Goal: Communication & Community: Answer question/provide support

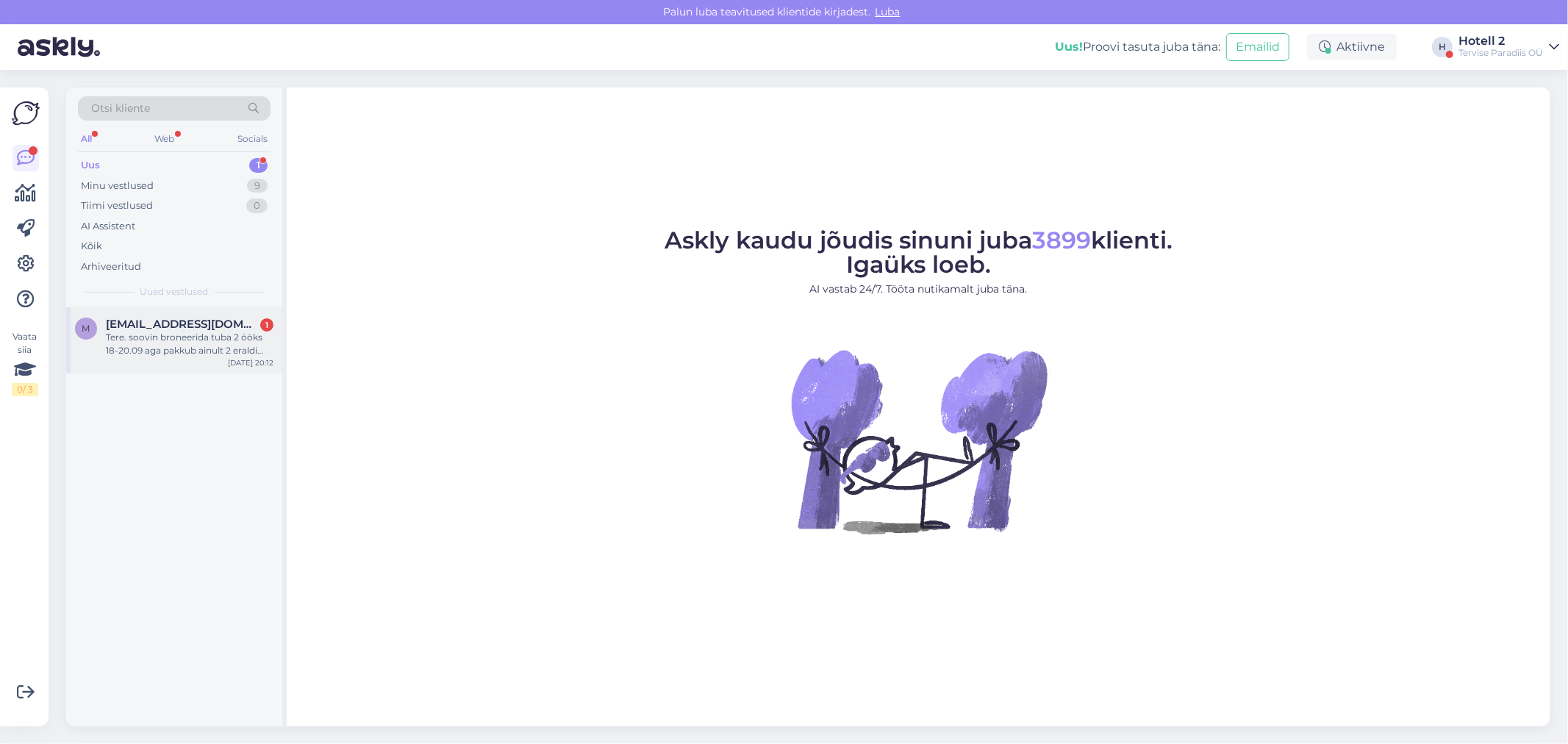
click at [239, 343] on div "Tere. soovin broneerida tuba 2 ööks 18-20.09 aga pakkub ainult 2 eraldi voodit,…" at bounding box center [190, 343] width 168 height 26
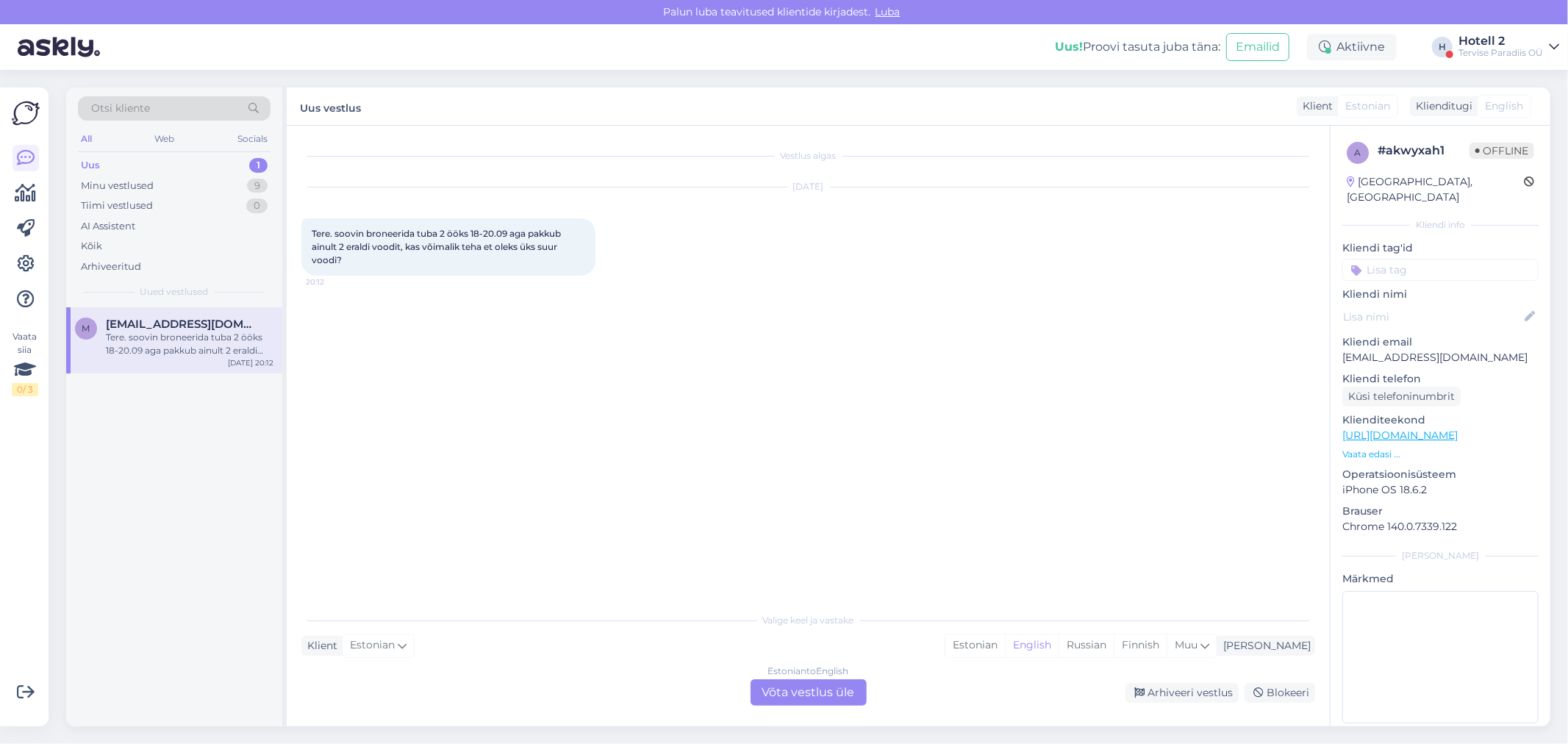
click at [834, 696] on div "Estonian to English Võta vestlus üle" at bounding box center [808, 692] width 116 height 26
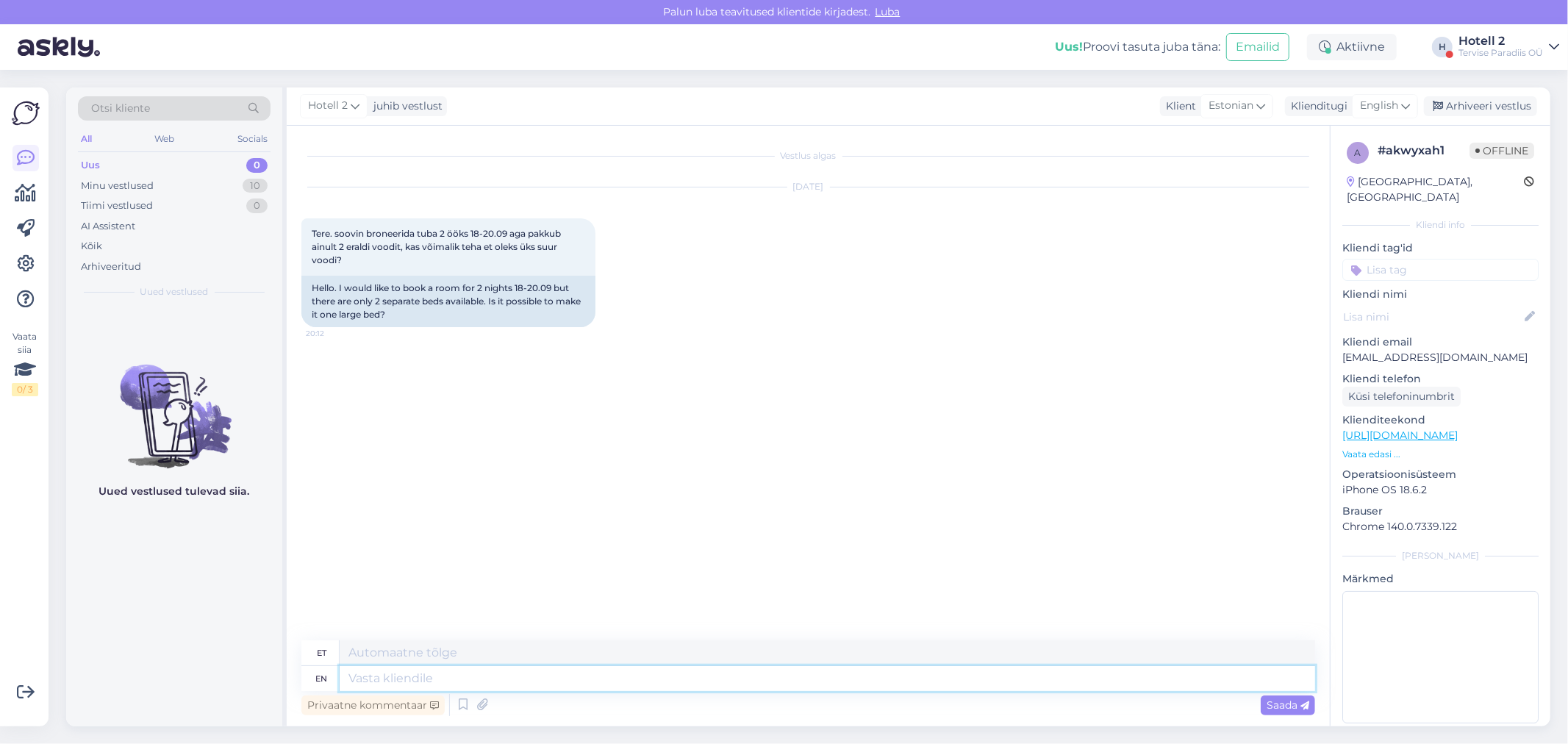
click at [362, 680] on textarea at bounding box center [827, 678] width 976 height 25
type textarea "Tere"
type textarea "Tere!"
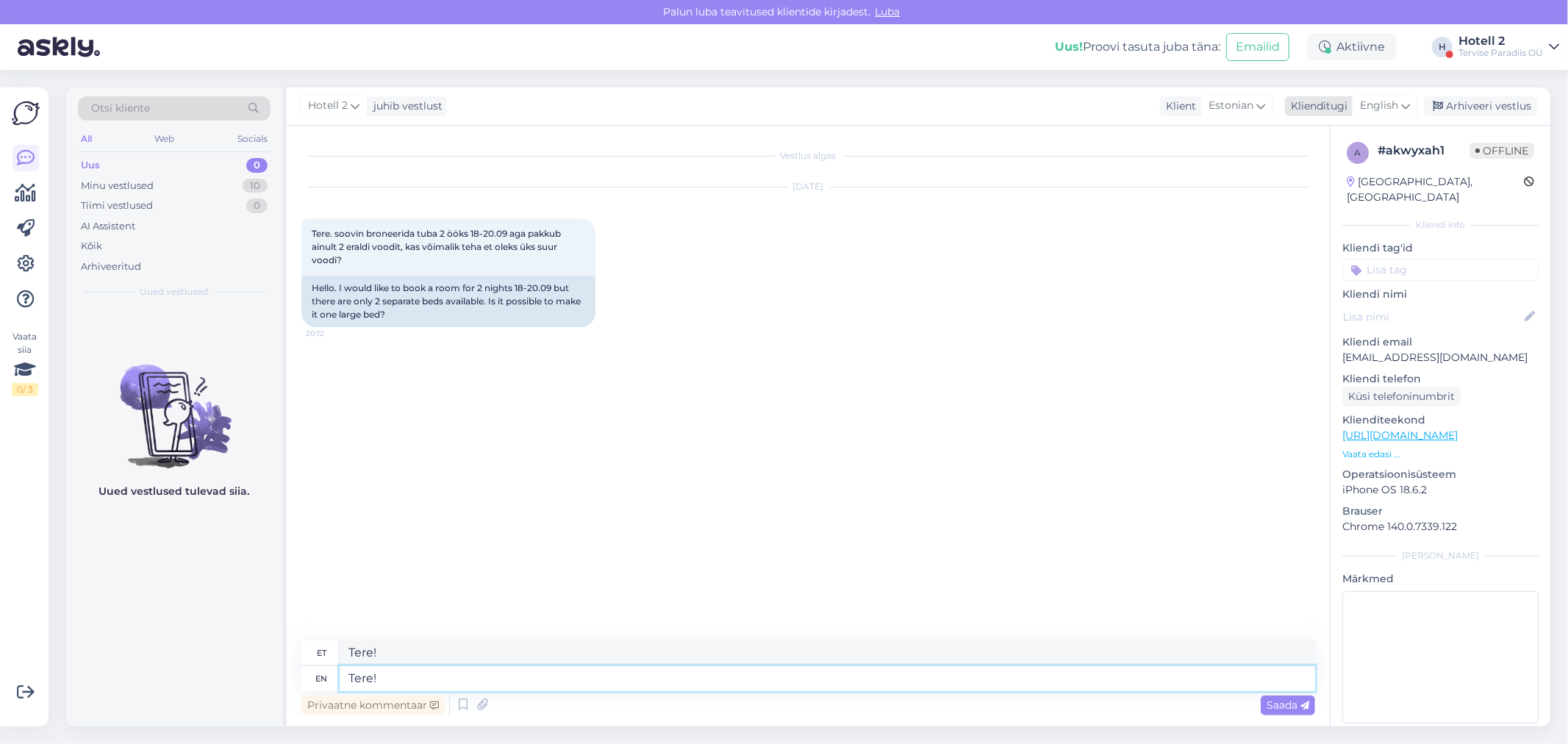
type textarea "Tere!"
click at [1377, 104] on span "English" at bounding box center [1379, 106] width 38 height 16
type input "est"
click at [1319, 166] on link "Estonian" at bounding box center [1351, 172] width 162 height 24
click at [347, 666] on textarea "Tere!" at bounding box center [808, 676] width 1013 height 31
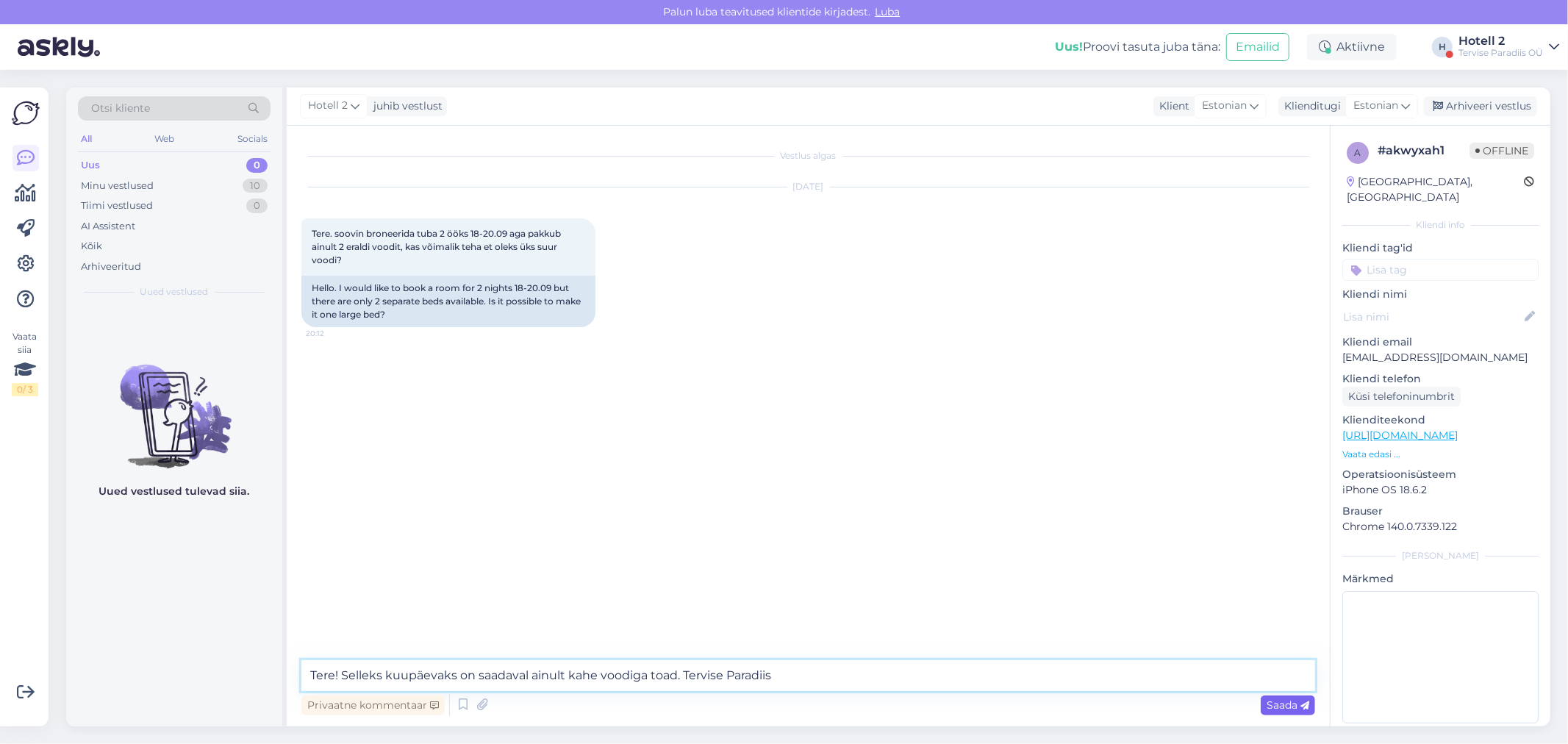
type textarea "Tere! Selleks kuupäevaks on saadaval ainult kahe voodiga toad. Tervise Paradiis"
click at [1292, 707] on span "Saada" at bounding box center [1287, 705] width 43 height 13
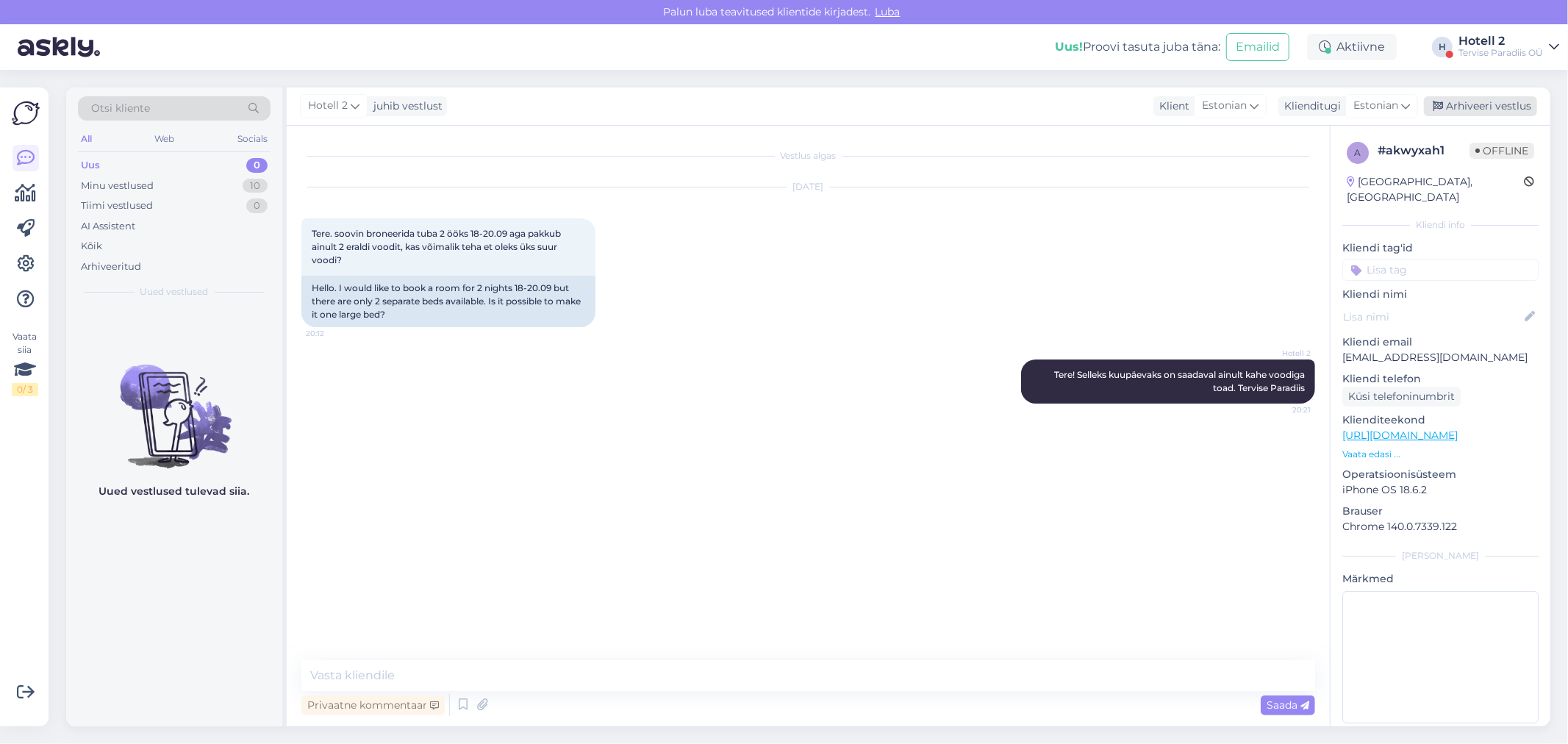
click at [1490, 100] on div "Arhiveeri vestlus" at bounding box center [1480, 106] width 113 height 20
click at [135, 179] on div "Minu vestlused" at bounding box center [118, 186] width 73 height 15
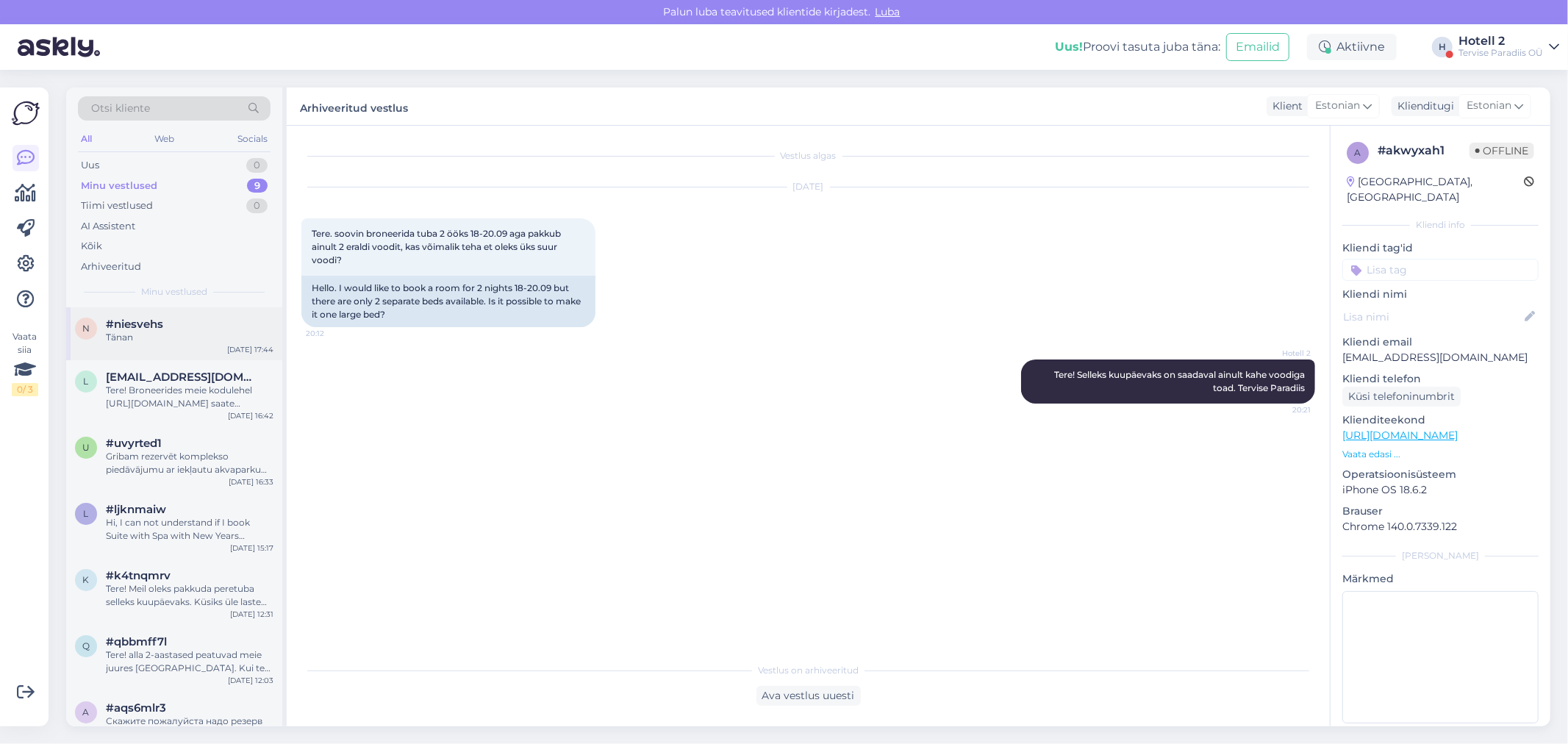
click at [196, 349] on div "n #niesvehs Tänan [DATE] 17:44" at bounding box center [173, 334] width 216 height 53
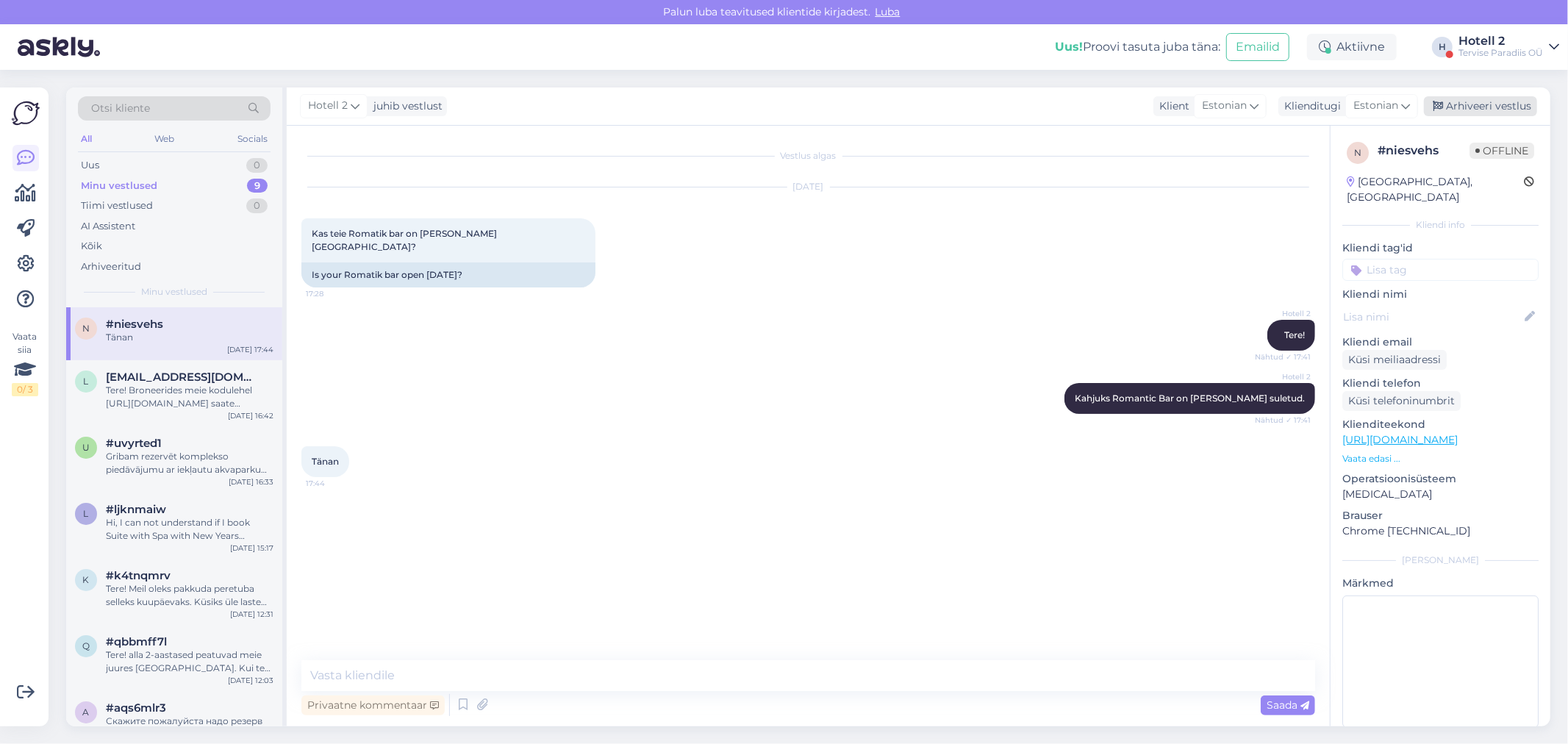
click at [1508, 109] on div "Arhiveeri vestlus" at bounding box center [1480, 106] width 113 height 20
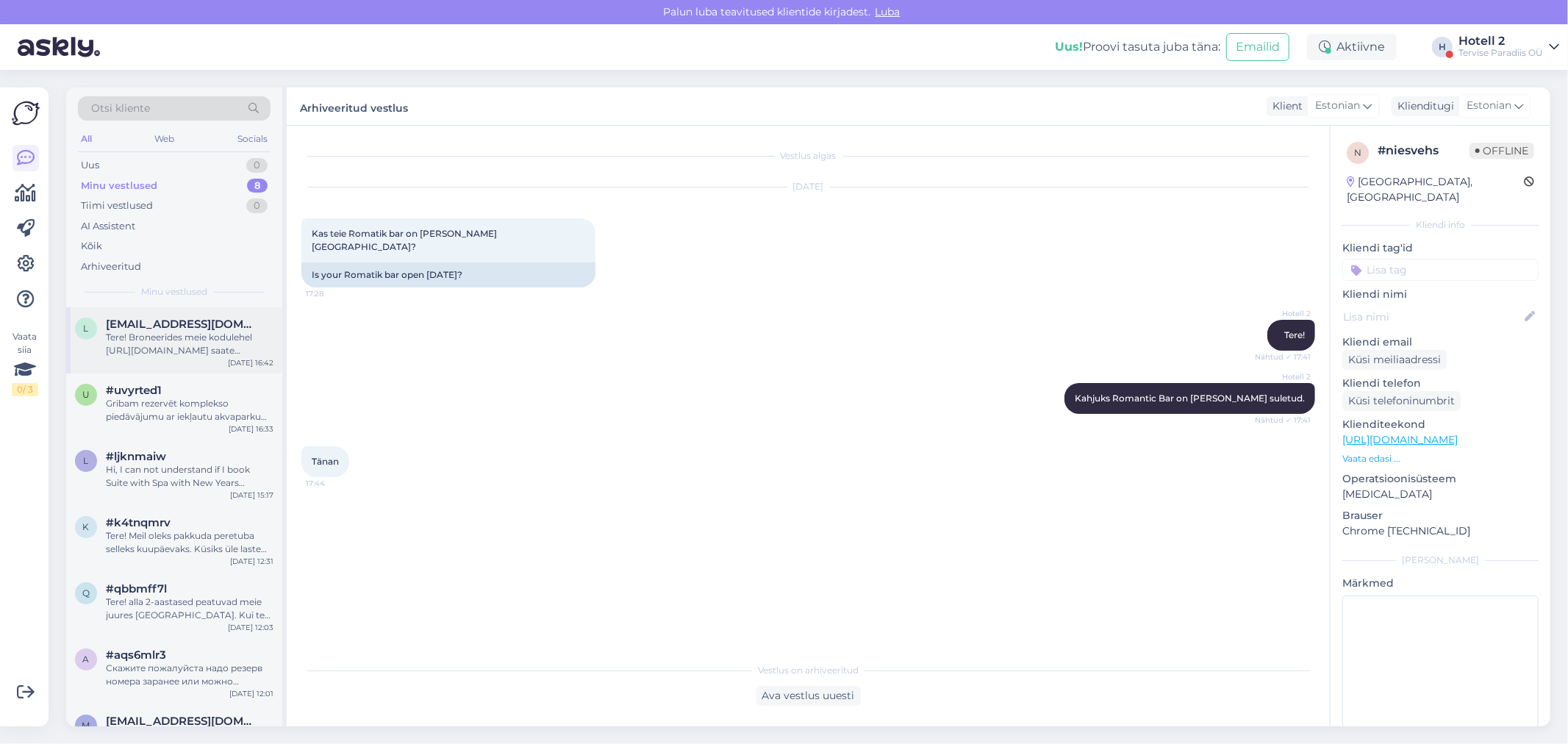
click at [157, 344] on div "Tere! Broneerides meie kodulehel [URL][DOMAIN_NAME] saate soodsamalt kui meie i…" at bounding box center [190, 343] width 168 height 26
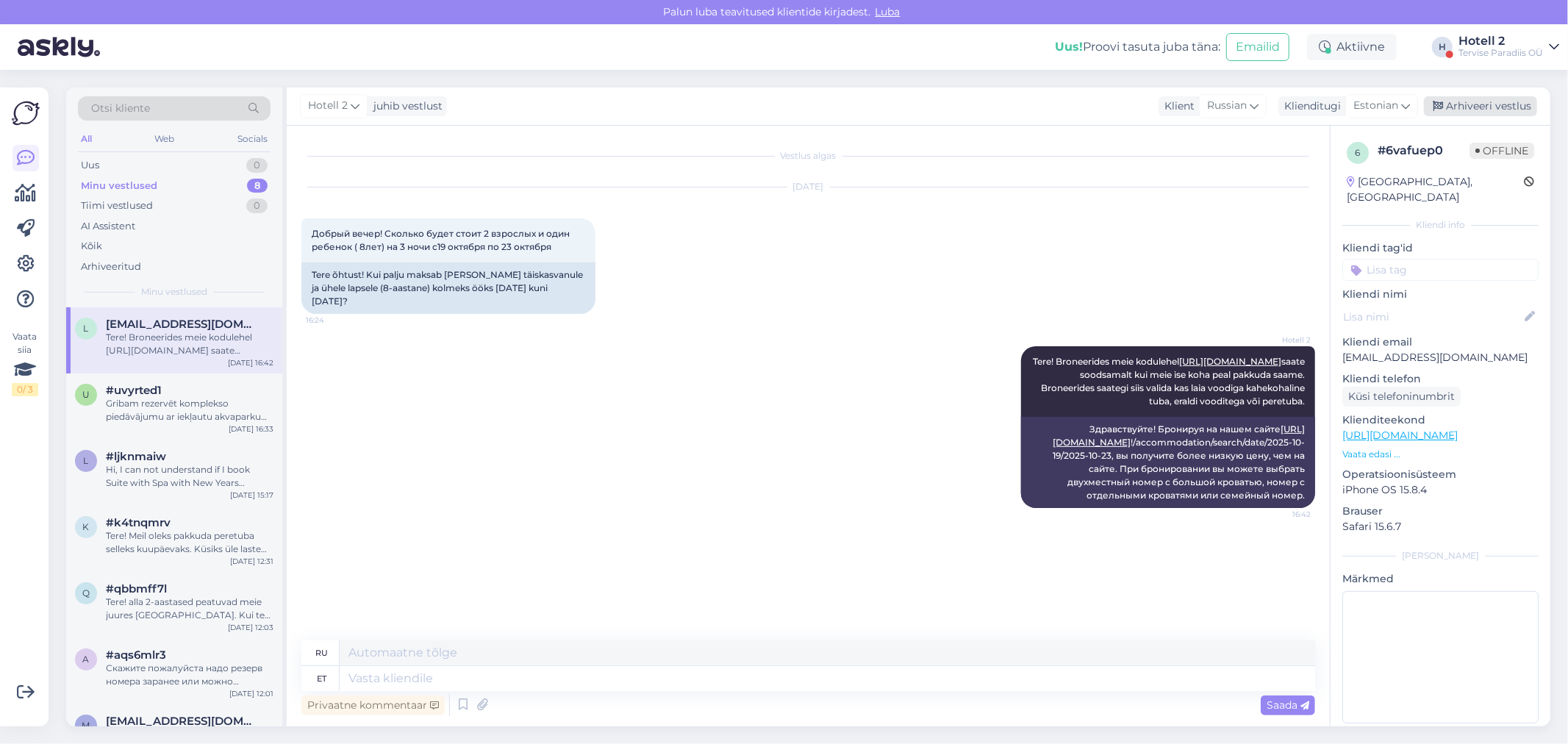
click at [1488, 104] on div "Arhiveeri vestlus" at bounding box center [1480, 106] width 113 height 20
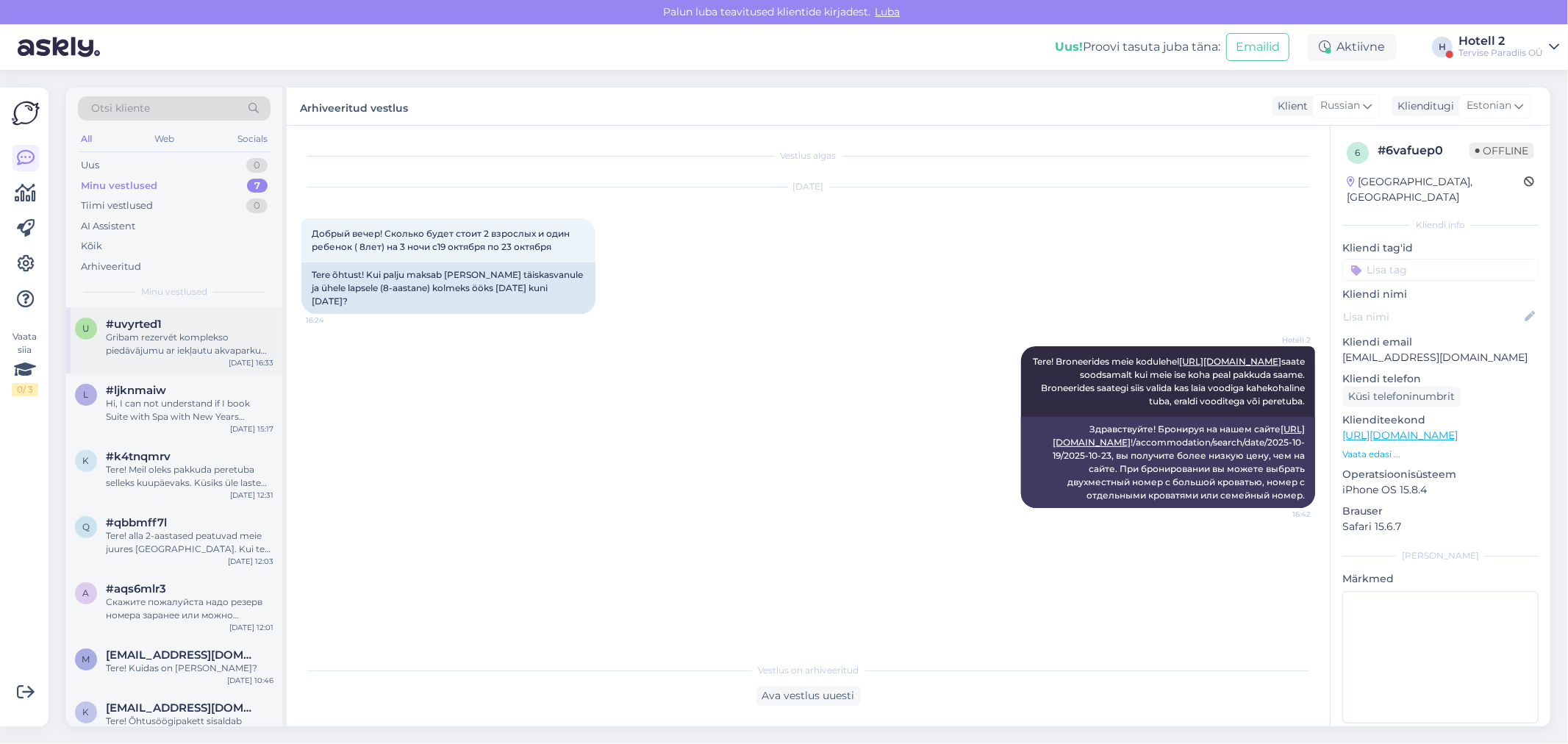
click at [159, 347] on div "Gribam rezervēt komplekso piedāvājumu ar iekļautu akvaparku un nakšņošanu 3 per…" at bounding box center [190, 343] width 168 height 26
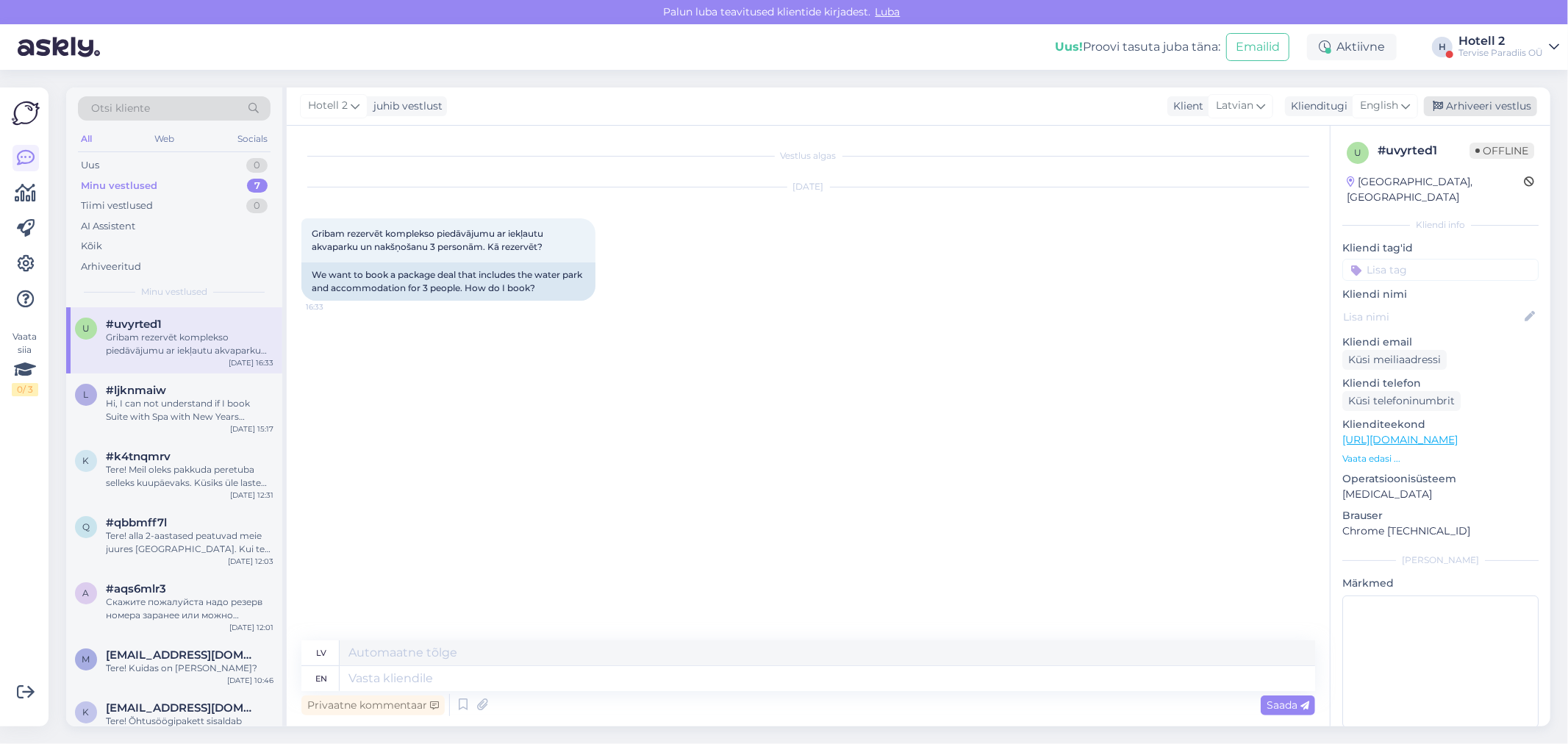
click at [1486, 109] on div "Arhiveeri vestlus" at bounding box center [1480, 106] width 113 height 20
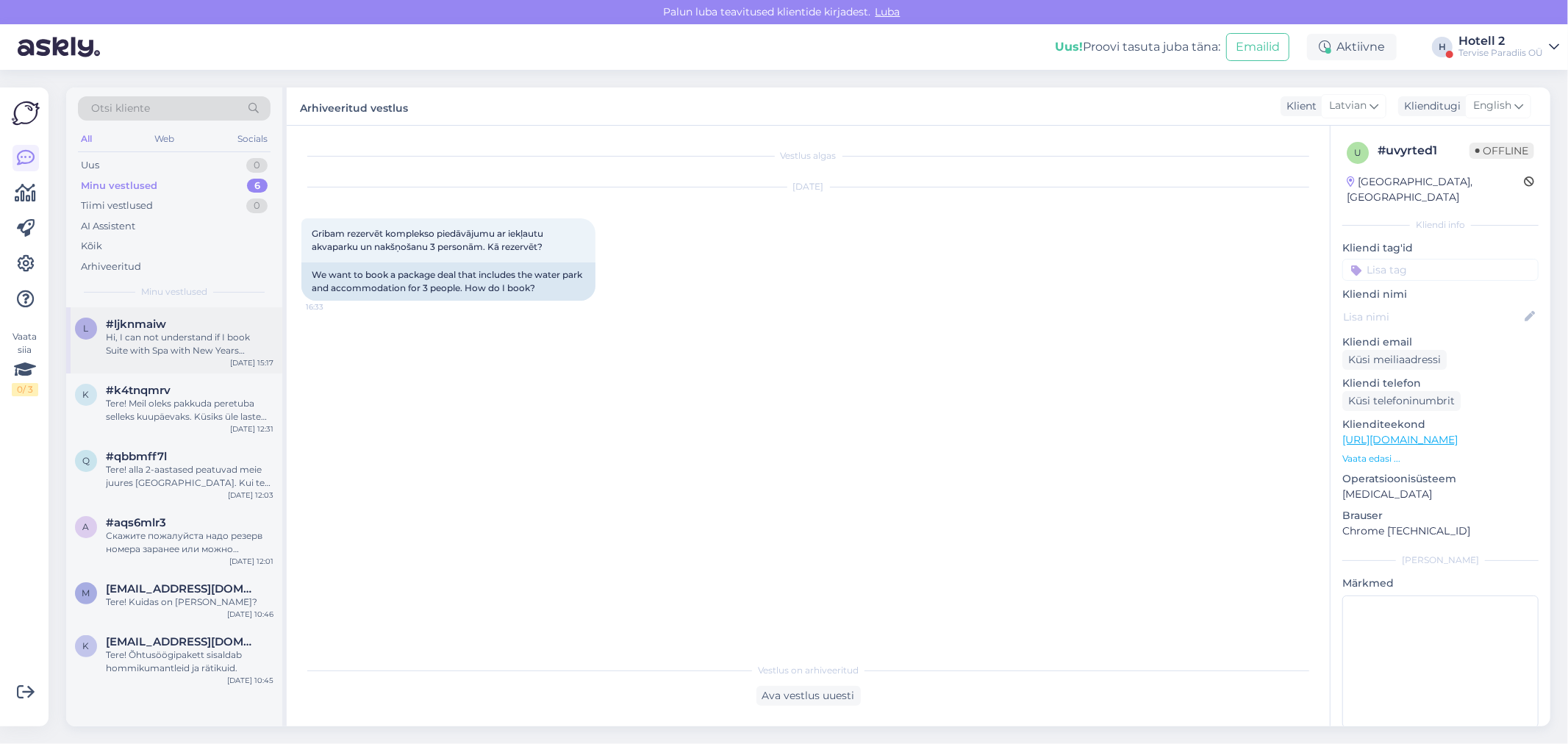
click at [144, 332] on div "Hi, I can not understand if I book Suite with Spa with New Years package, if it…" at bounding box center [190, 343] width 168 height 26
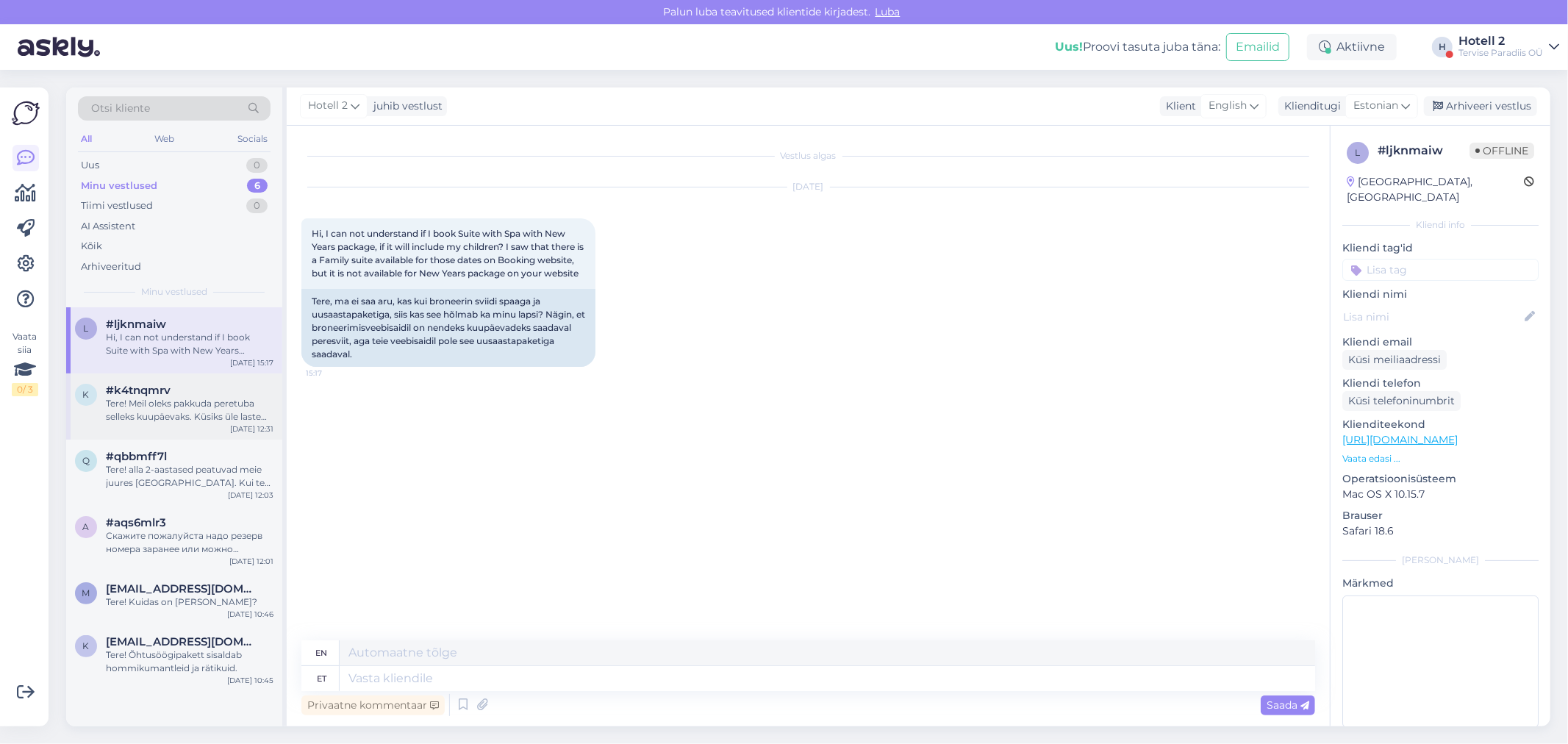
click at [184, 402] on div "Tere! Meil oleks pakkuda peretuba selleks kuupäevaks. Küsiks üle laste vanused,…" at bounding box center [190, 410] width 168 height 26
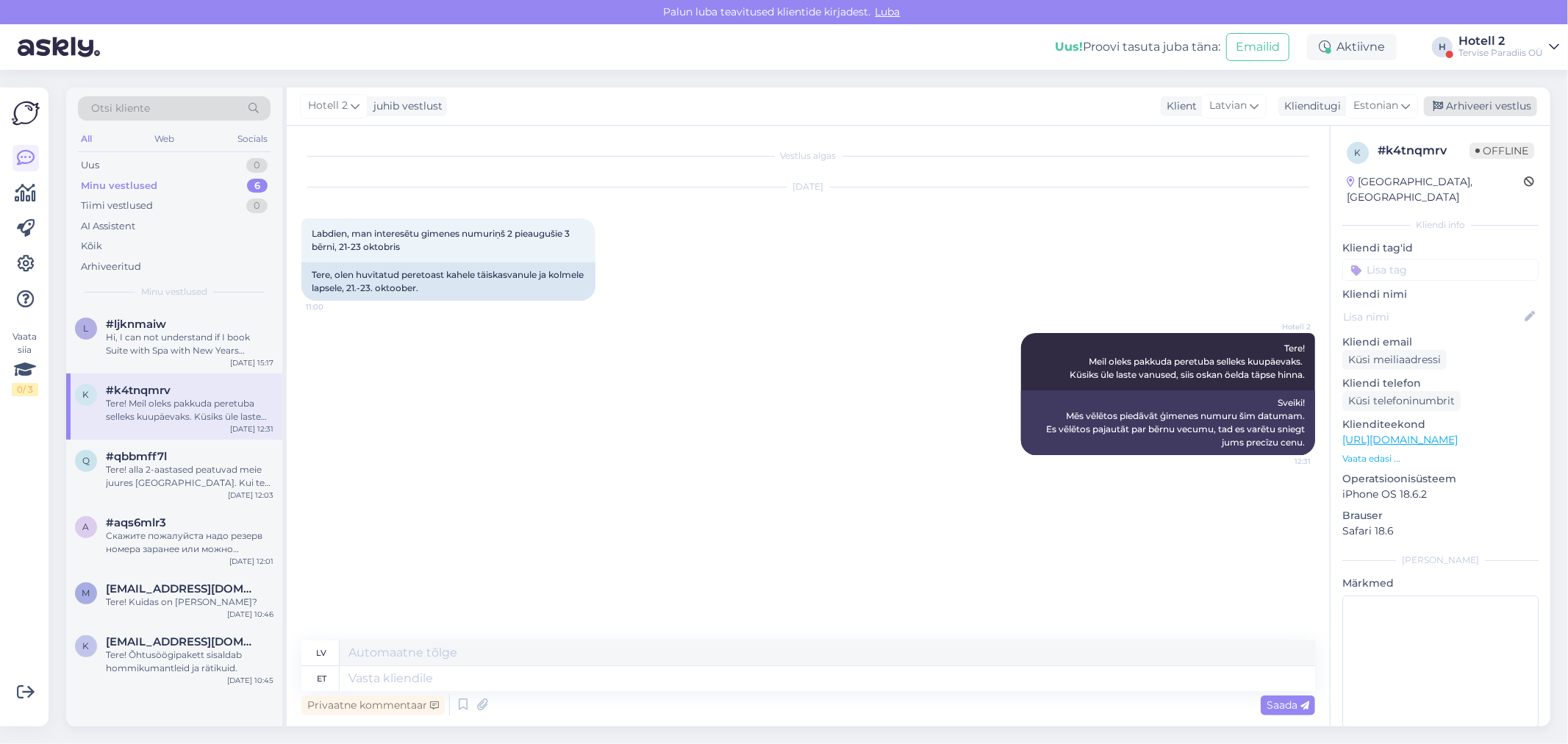
click at [1493, 100] on div "Arhiveeri vestlus" at bounding box center [1480, 106] width 113 height 20
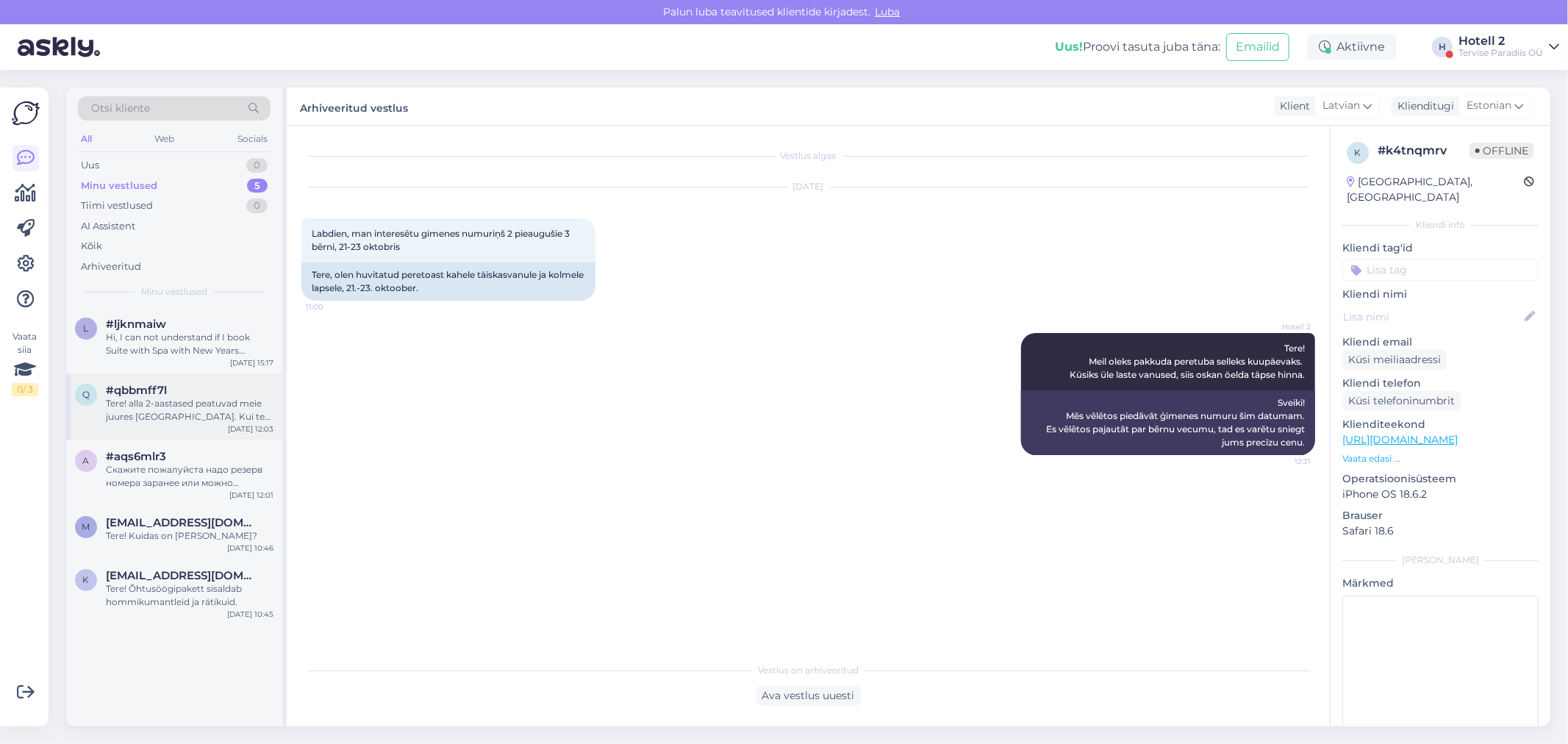
click at [130, 400] on div "Tere! alla 2-aastased peatuvad meie juures [GEOGRAPHIC_DATA]. Kui te soovite la…" at bounding box center [190, 410] width 168 height 26
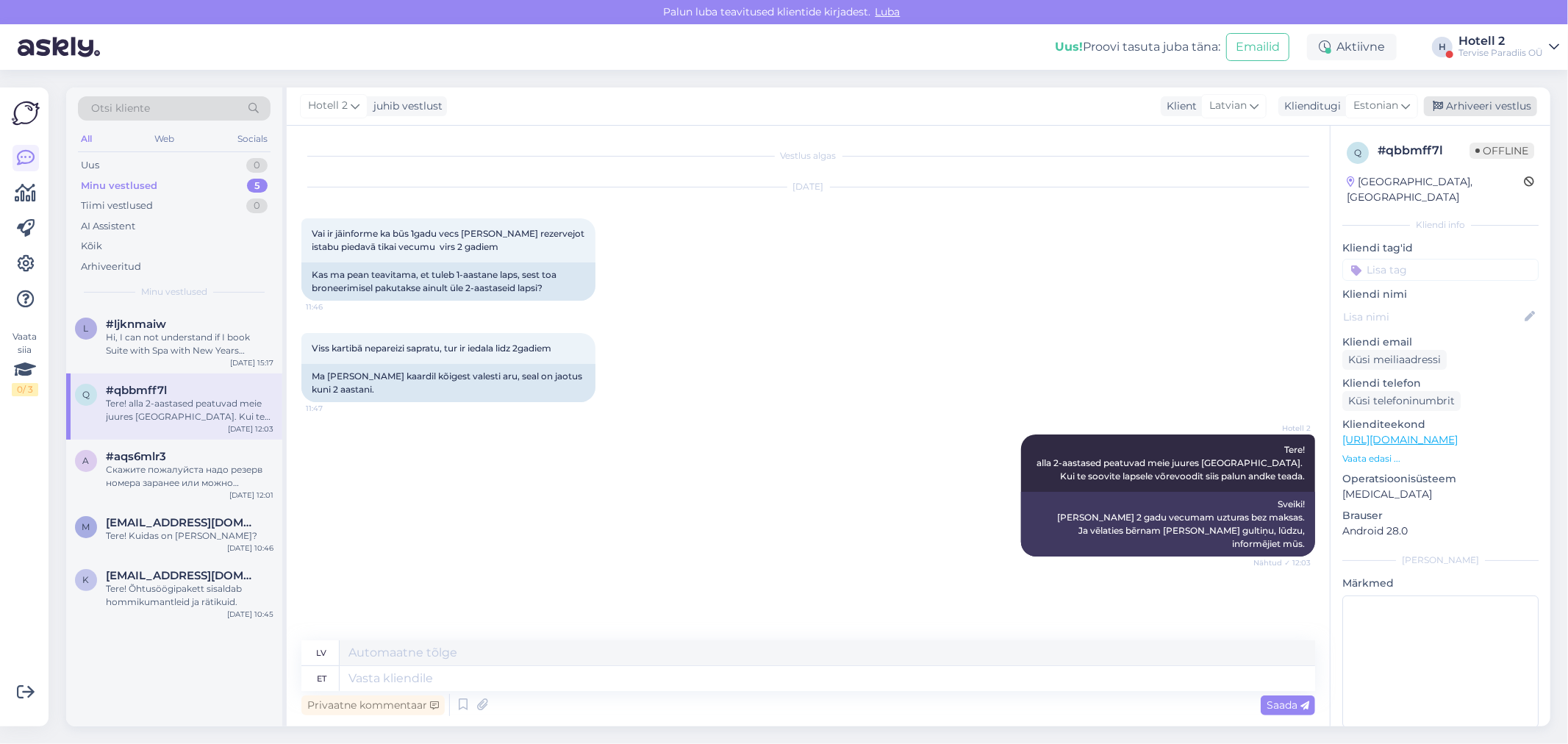
click at [1478, 104] on div "Arhiveeri vestlus" at bounding box center [1480, 106] width 113 height 20
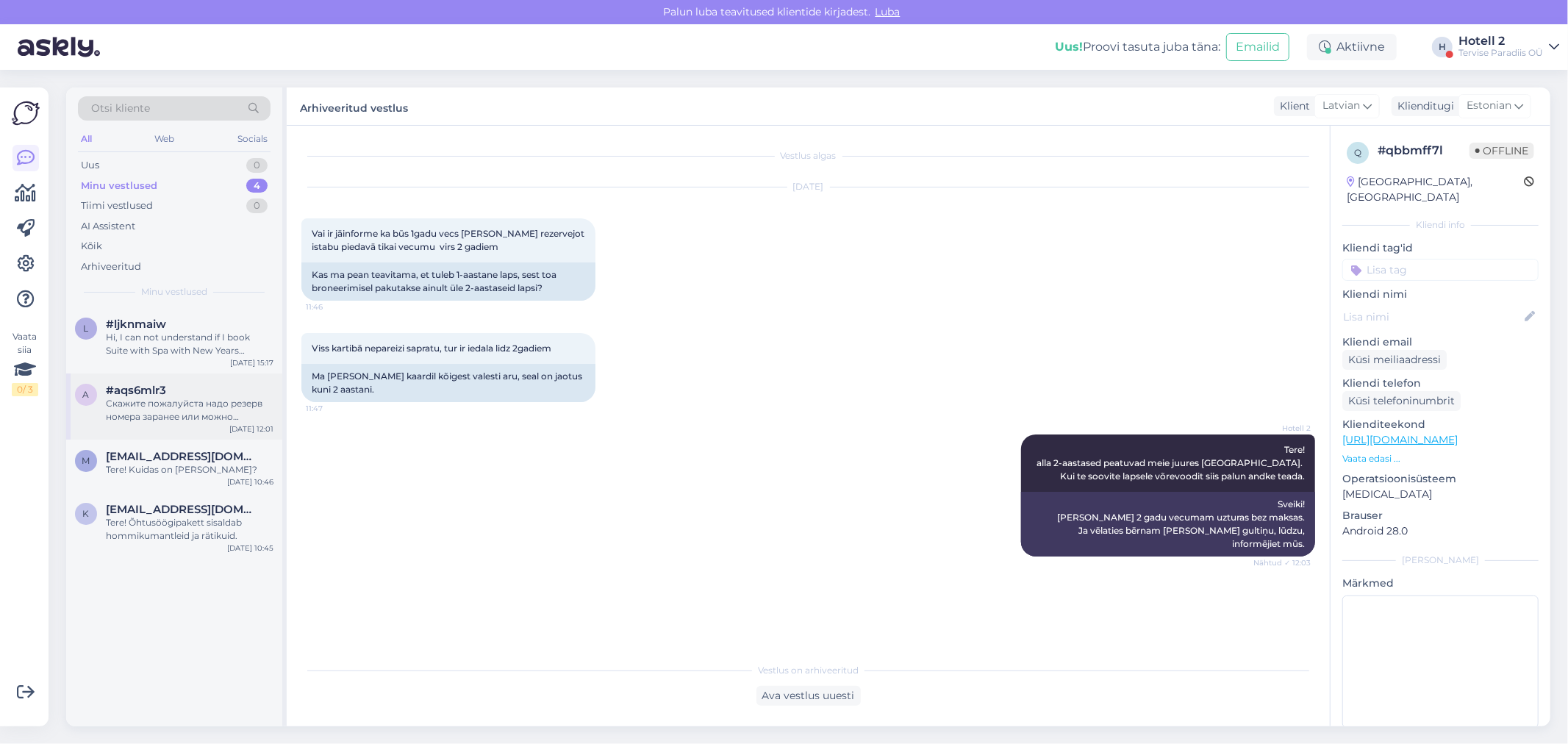
click at [130, 394] on span "#aqs6mlr3" at bounding box center [136, 390] width 60 height 13
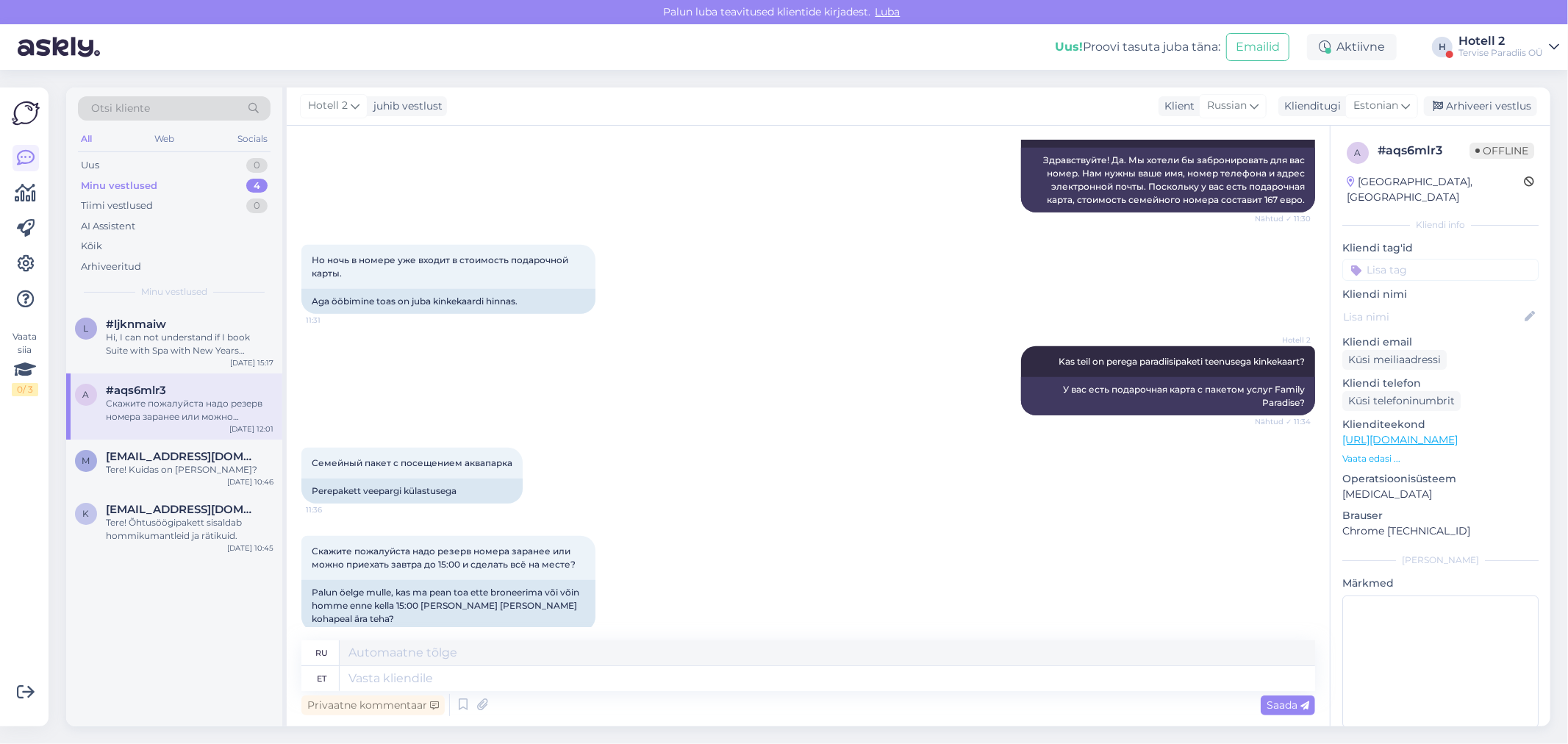
scroll to position [734, 0]
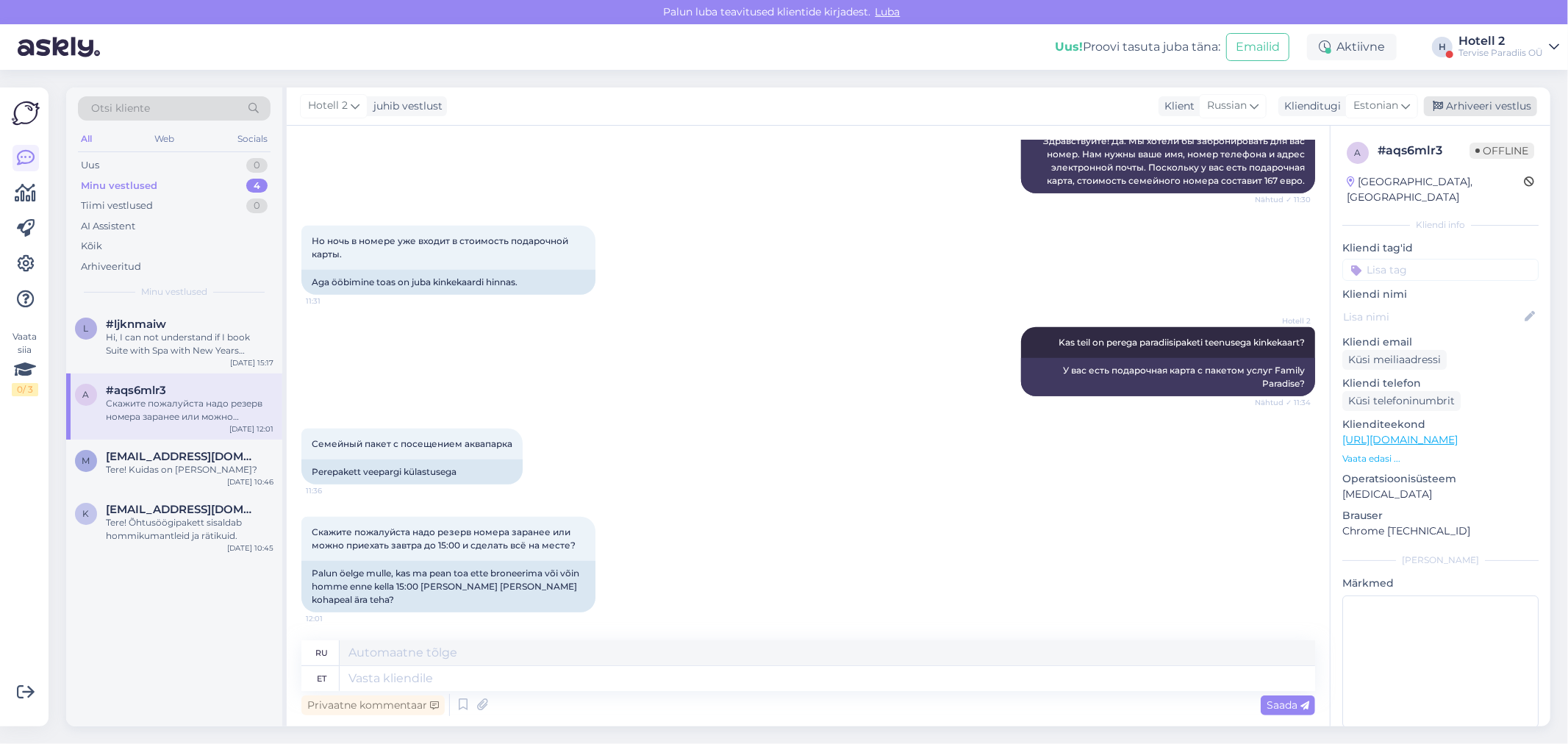
click at [1458, 104] on div "Arhiveeri vestlus" at bounding box center [1480, 106] width 113 height 20
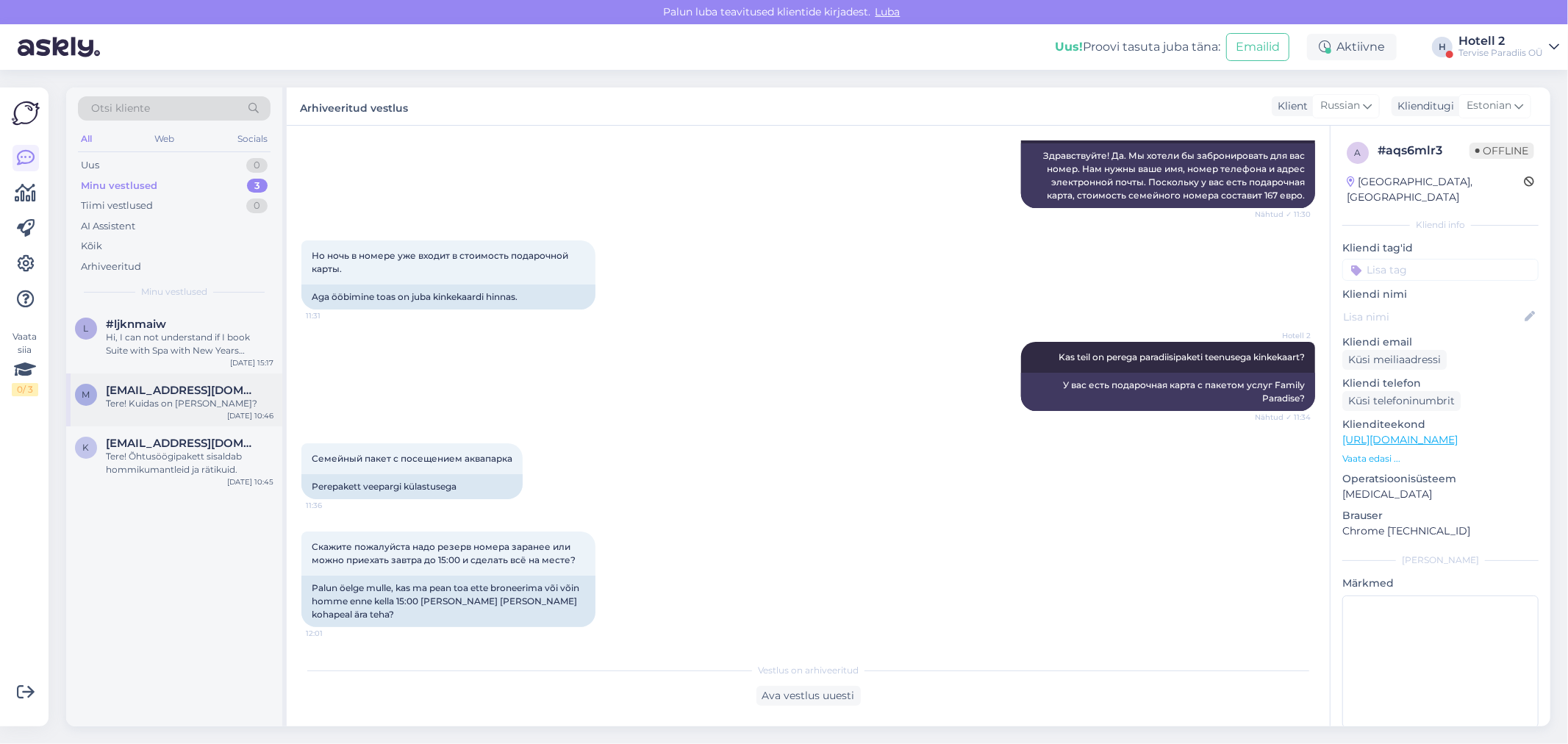
click at [162, 398] on div "Tere! Kuidas on [PERSON_NAME]?" at bounding box center [190, 403] width 168 height 13
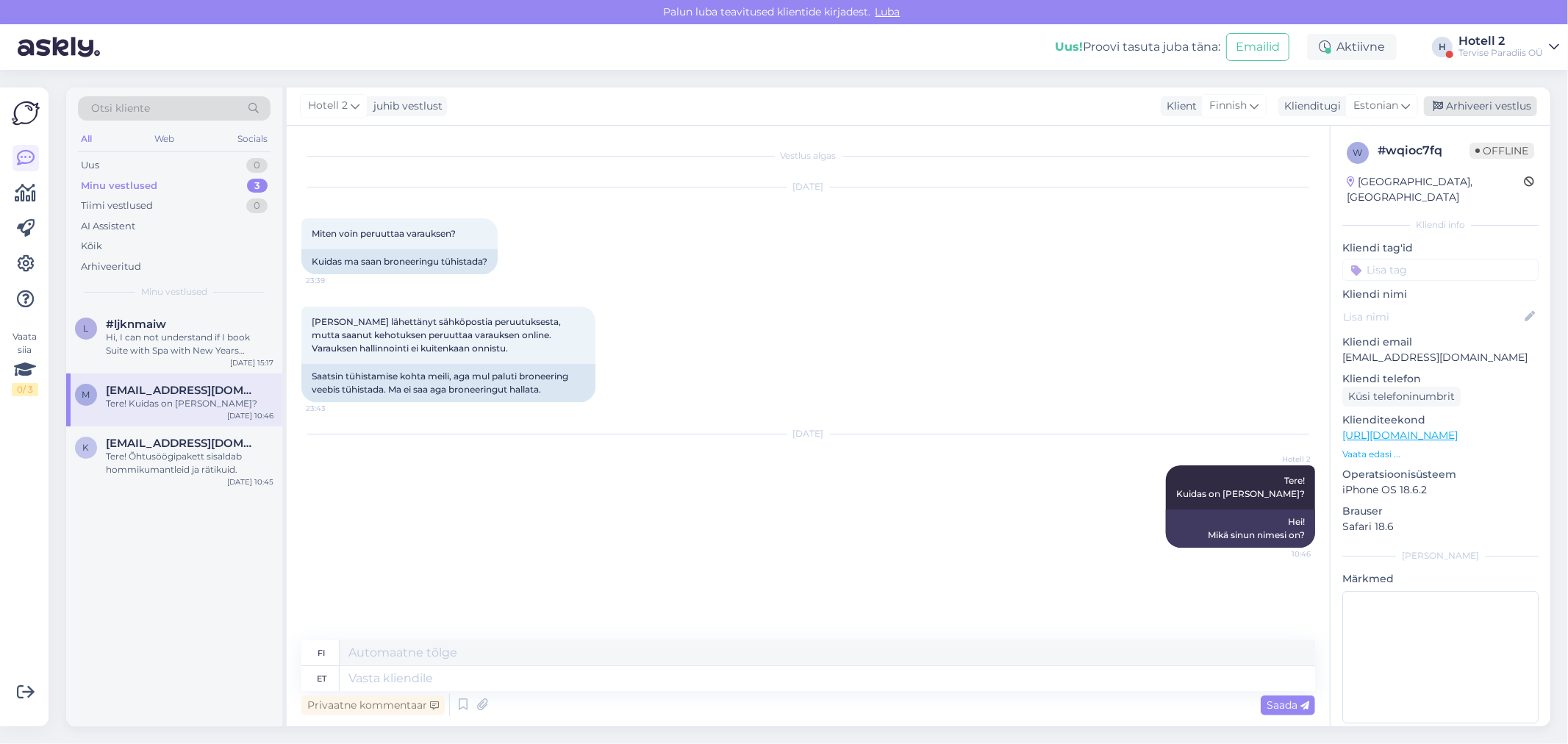
click at [1495, 104] on div "Arhiveeri vestlus" at bounding box center [1480, 106] width 113 height 20
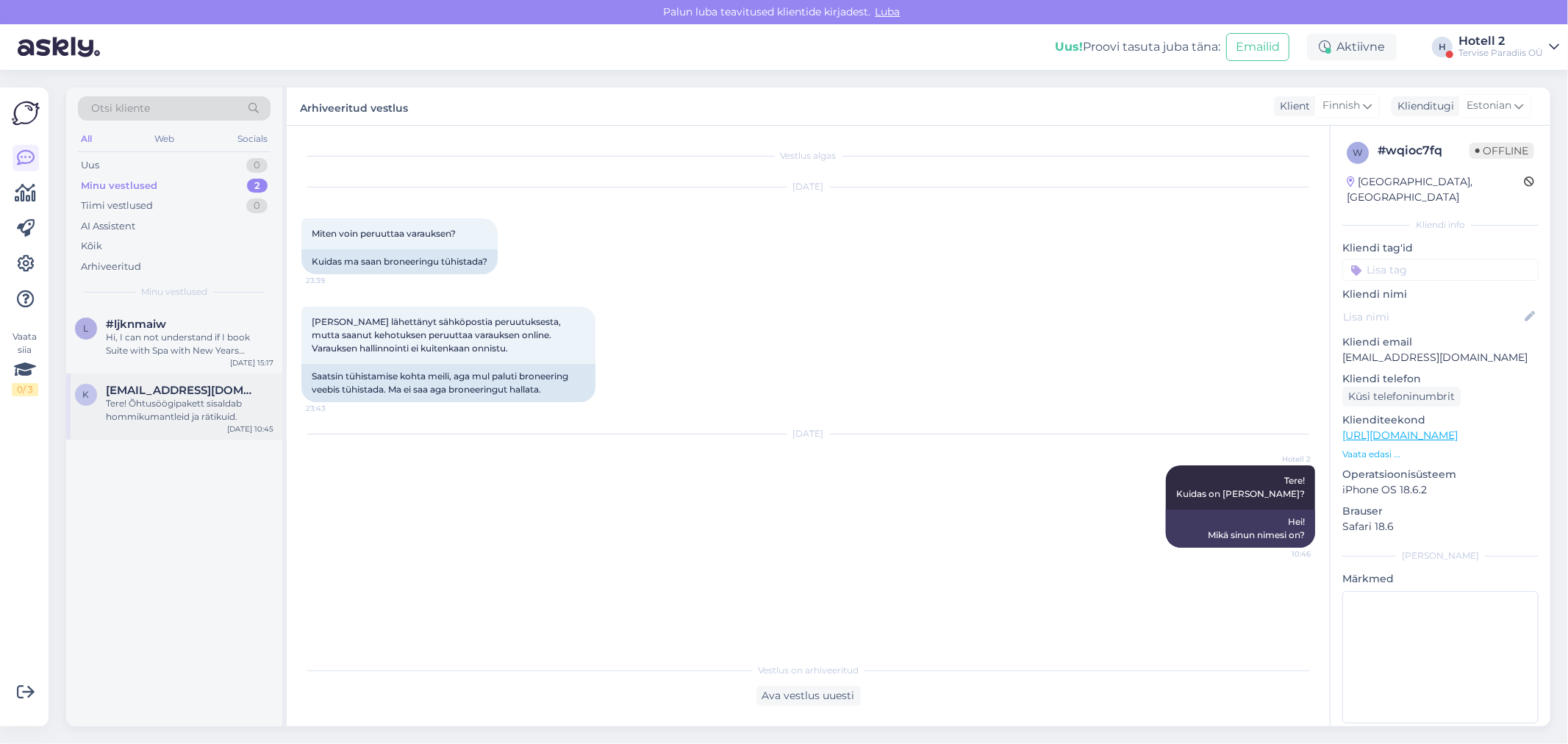
click at [196, 398] on div "Tere! Õhtusöögipakett sisaldab hommikumantleid ja rätikuid." at bounding box center [190, 410] width 168 height 26
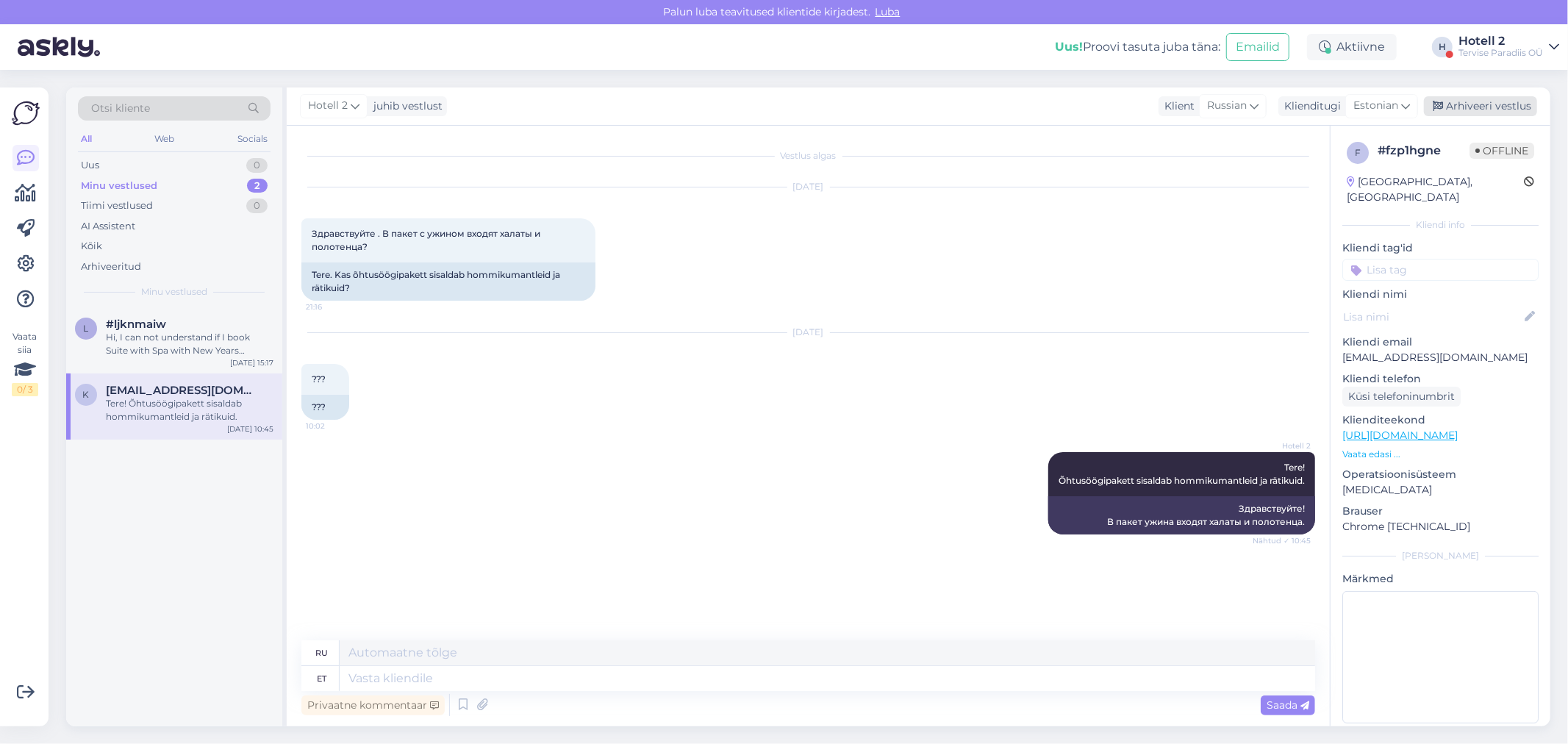
click at [1501, 106] on div "Arhiveeri vestlus" at bounding box center [1480, 106] width 113 height 20
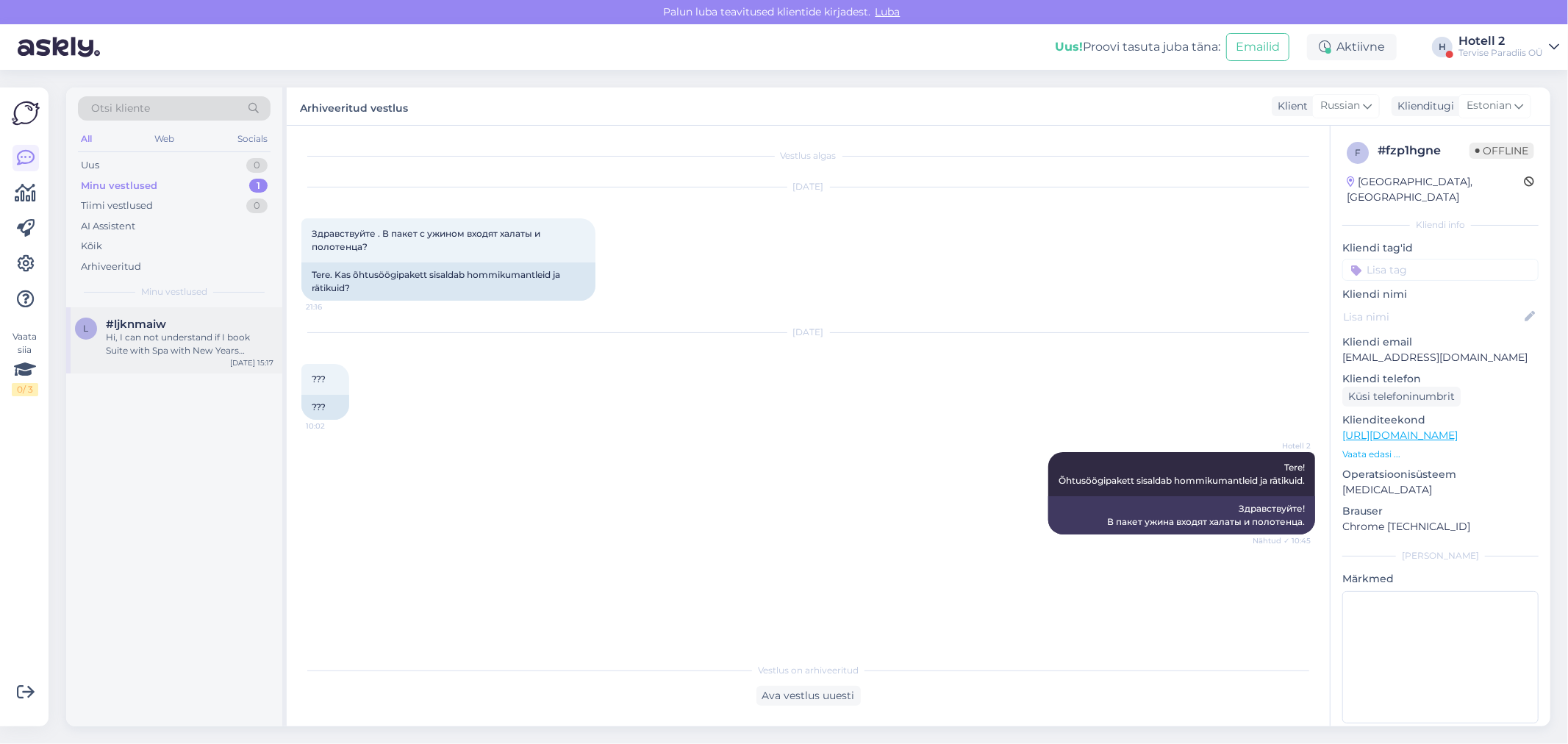
click at [212, 343] on div "Hi, I can not understand if I book Suite with Spa with New Years package, if it…" at bounding box center [190, 343] width 168 height 26
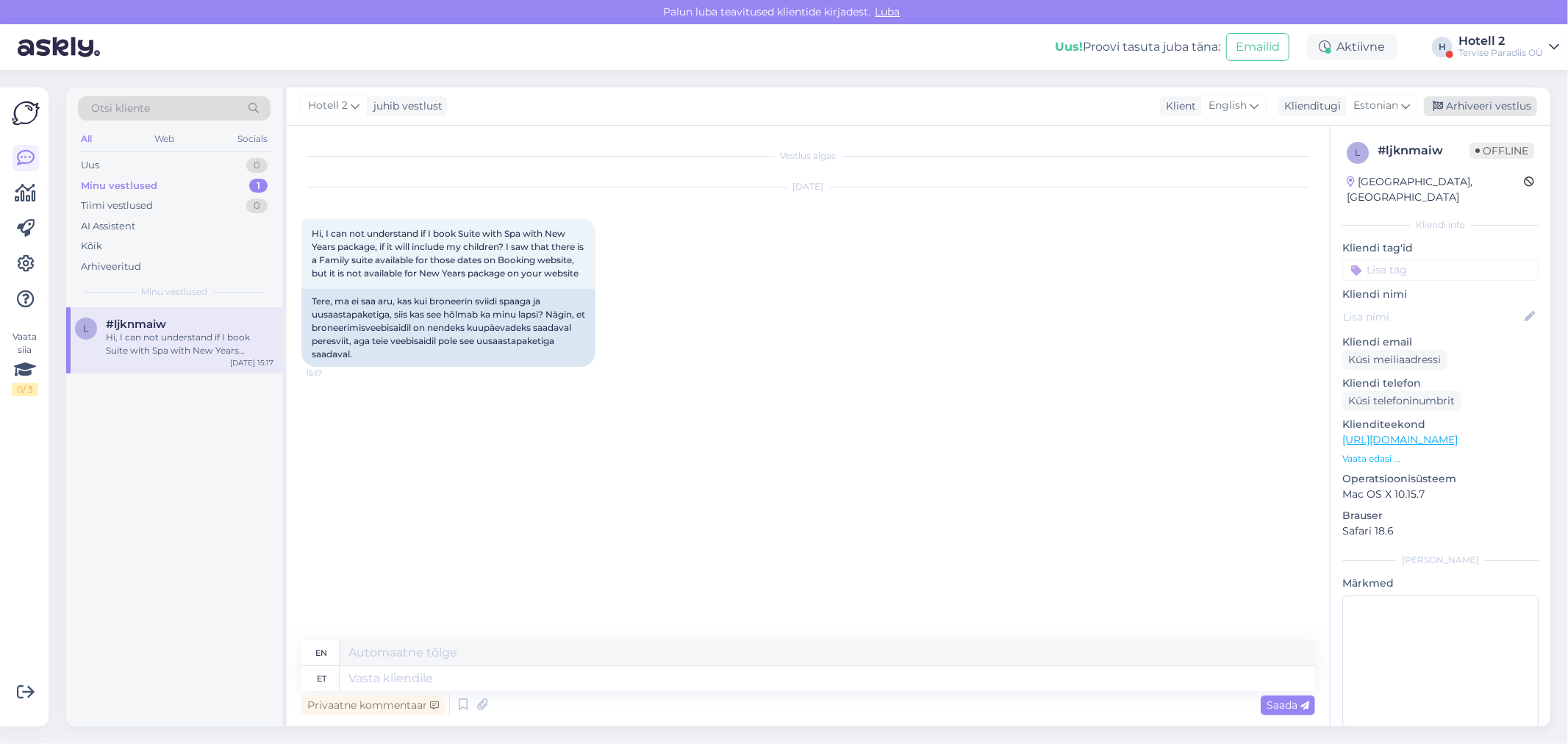
click at [1476, 98] on div "Arhiveeri vestlus" at bounding box center [1480, 106] width 113 height 20
